Goal: Information Seeking & Learning: Learn about a topic

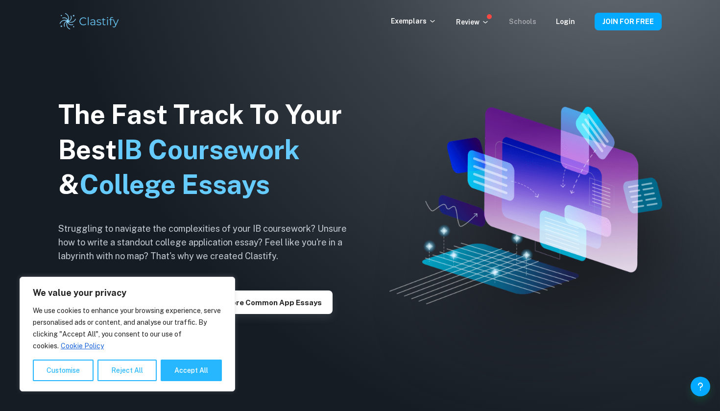
click at [525, 19] on link "Schools" at bounding box center [522, 22] width 27 height 8
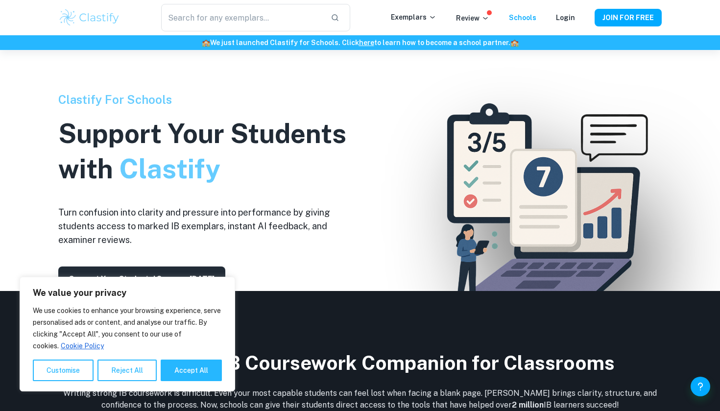
scroll to position [221, 0]
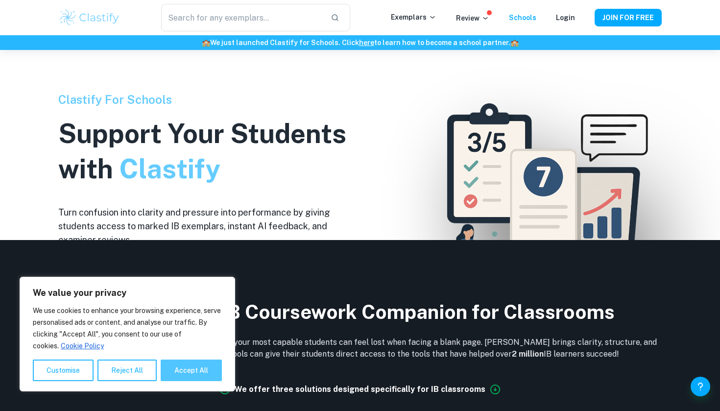
click at [186, 374] on button "Accept All" at bounding box center [191, 371] width 61 height 22
checkbox input "true"
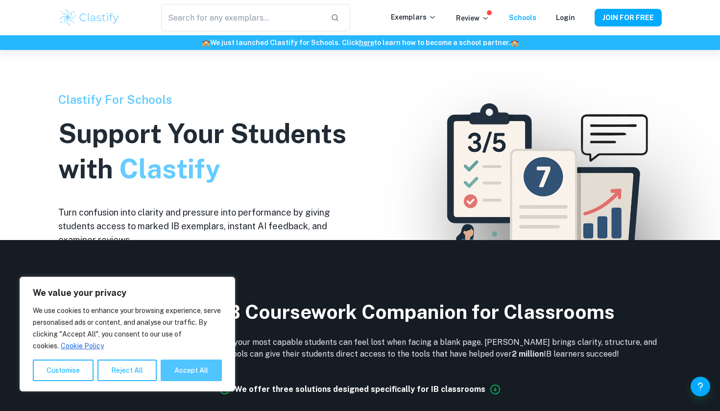
checkbox input "true"
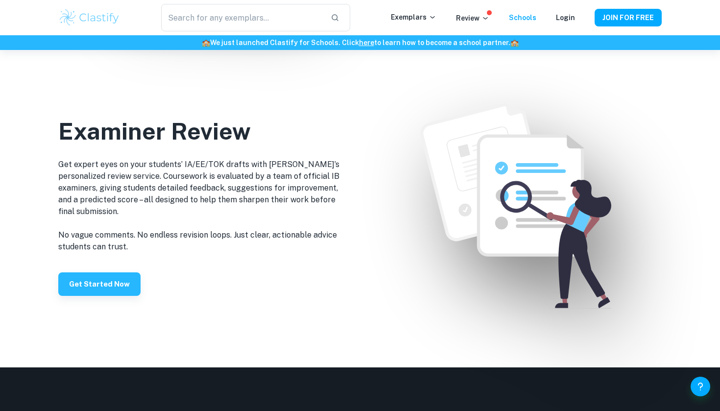
scroll to position [1203, 0]
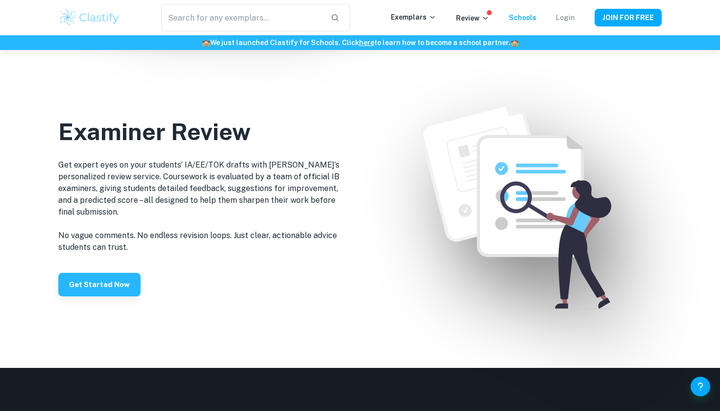
click at [564, 19] on link "Login" at bounding box center [565, 18] width 19 height 8
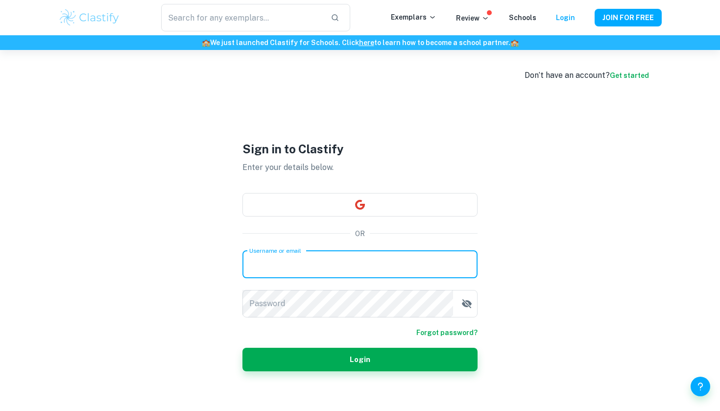
click at [624, 77] on link "Get started" at bounding box center [629, 76] width 39 height 8
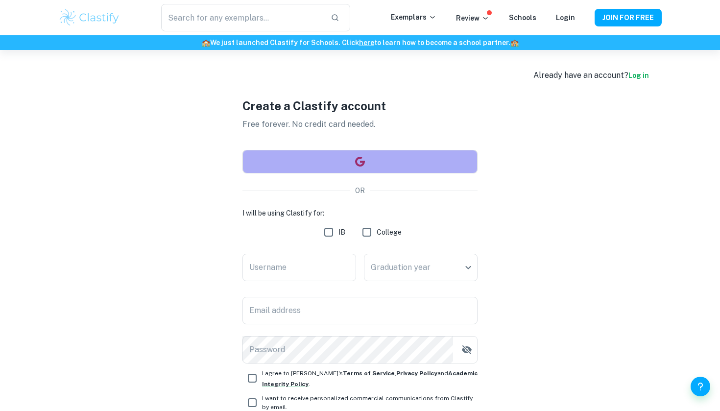
click at [420, 158] on button "button" at bounding box center [360, 162] width 235 height 24
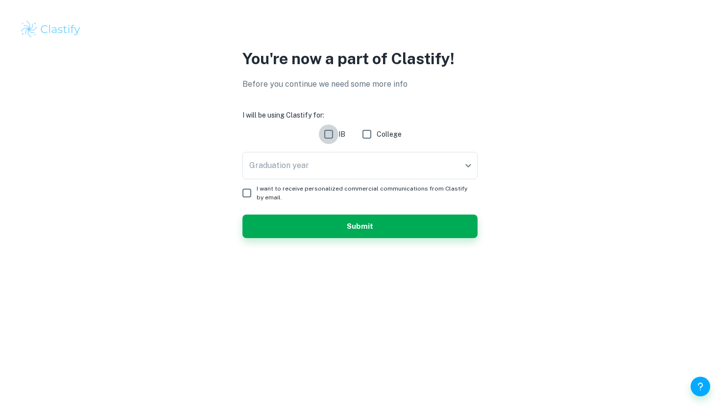
click at [330, 134] on input "IB" at bounding box center [329, 134] width 20 height 20
checkbox input "true"
click at [359, 163] on body "We value your privacy We use cookies to enhance your browsing experience, serve…" at bounding box center [360, 205] width 720 height 411
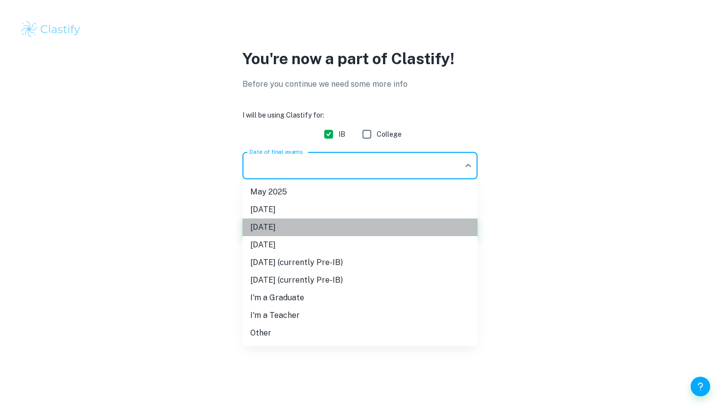
click at [422, 227] on li "[DATE]" at bounding box center [360, 228] width 235 height 18
type input "M26"
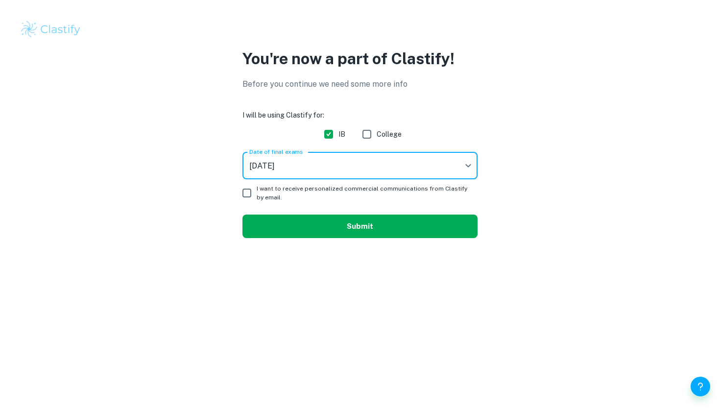
click at [301, 222] on button "Submit" at bounding box center [360, 227] width 235 height 24
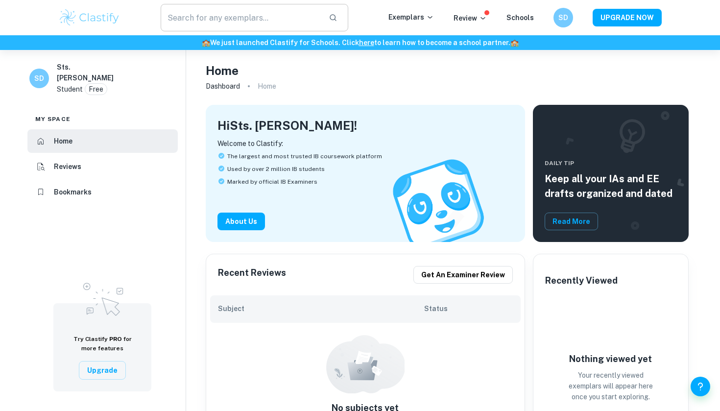
click at [223, 18] on input "text" at bounding box center [241, 17] width 160 height 27
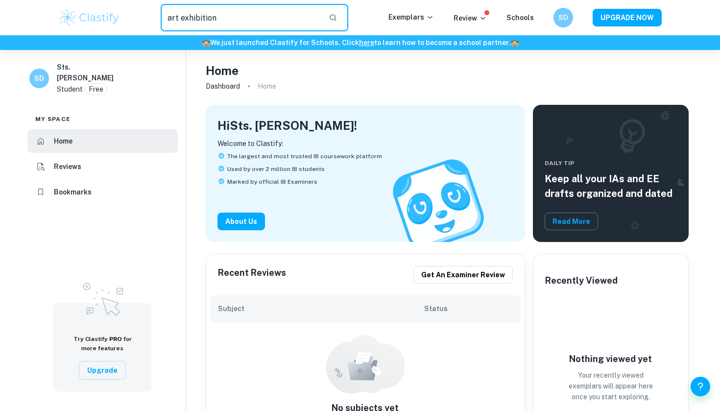
type input "art exhibition"
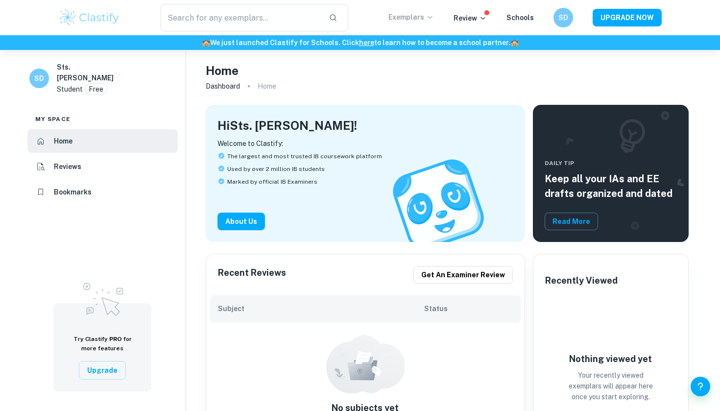
click at [412, 18] on p "Exemplars" at bounding box center [412, 17] width 46 height 11
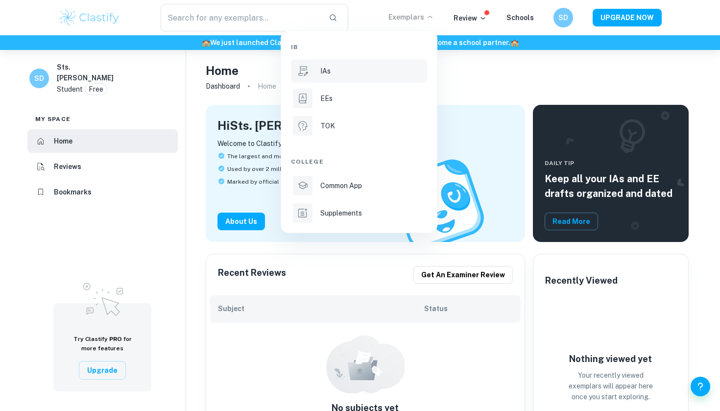
click at [362, 78] on li "IAs" at bounding box center [359, 71] width 136 height 24
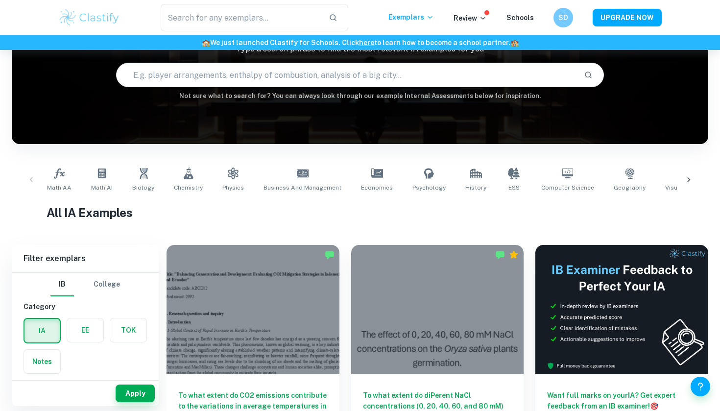
scroll to position [101, 0]
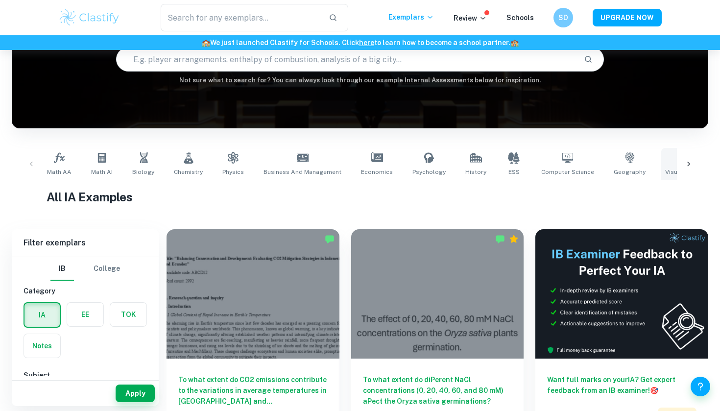
click at [664, 165] on link "Visual Arts Comparative Study" at bounding box center [710, 164] width 96 height 32
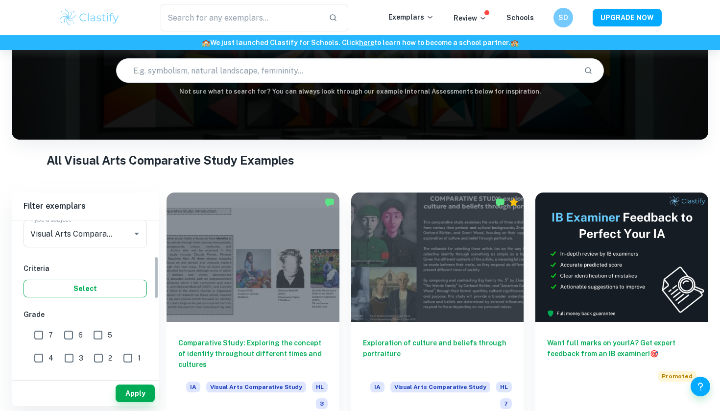
scroll to position [133, 0]
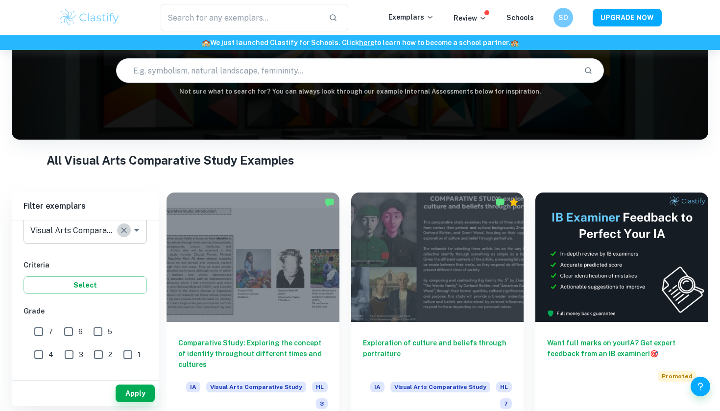
click at [118, 234] on button "Clear" at bounding box center [124, 230] width 14 height 14
click at [134, 232] on icon "Open" at bounding box center [137, 230] width 12 height 12
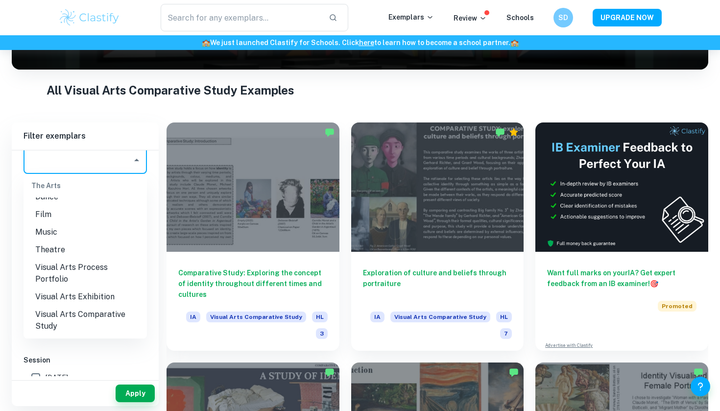
scroll to position [1433, 0]
click at [100, 285] on li "Visual Arts Exhibition" at bounding box center [85, 294] width 123 height 18
type input "Visual Arts Exhibition"
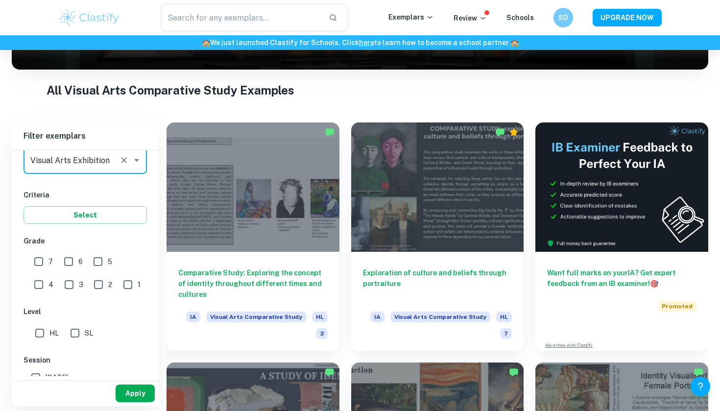
click at [133, 393] on button "Apply" at bounding box center [135, 394] width 39 height 18
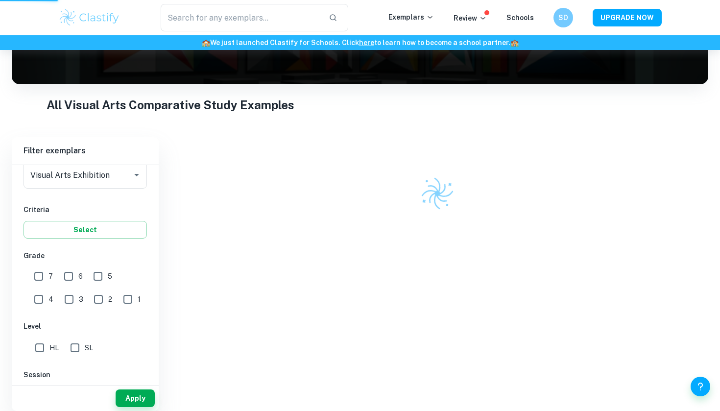
scroll to position [125, 0]
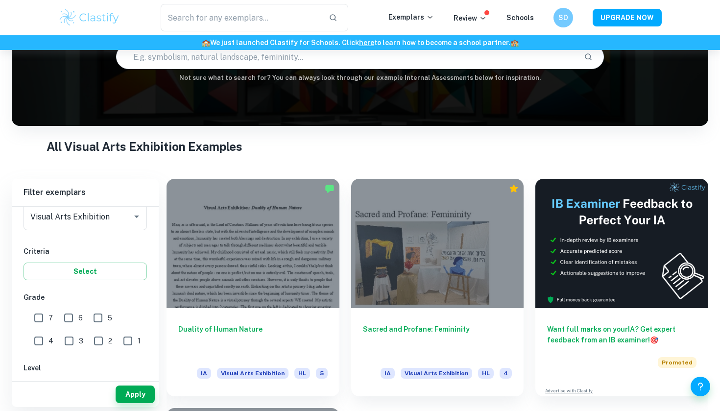
scroll to position [104, 0]
